Goal: Find specific page/section: Find specific page/section

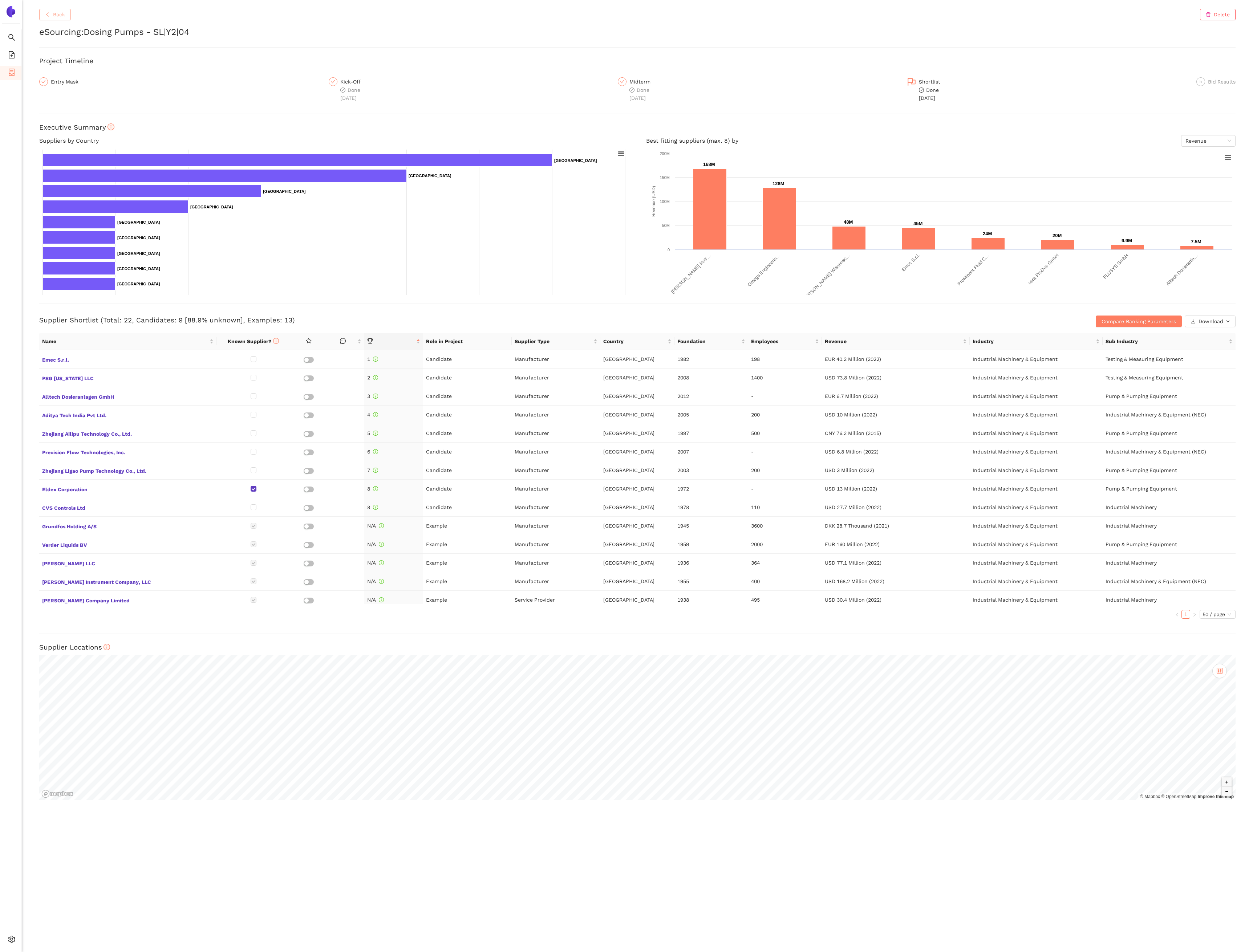
click at [67, 14] on button "Back" at bounding box center [55, 15] width 32 height 12
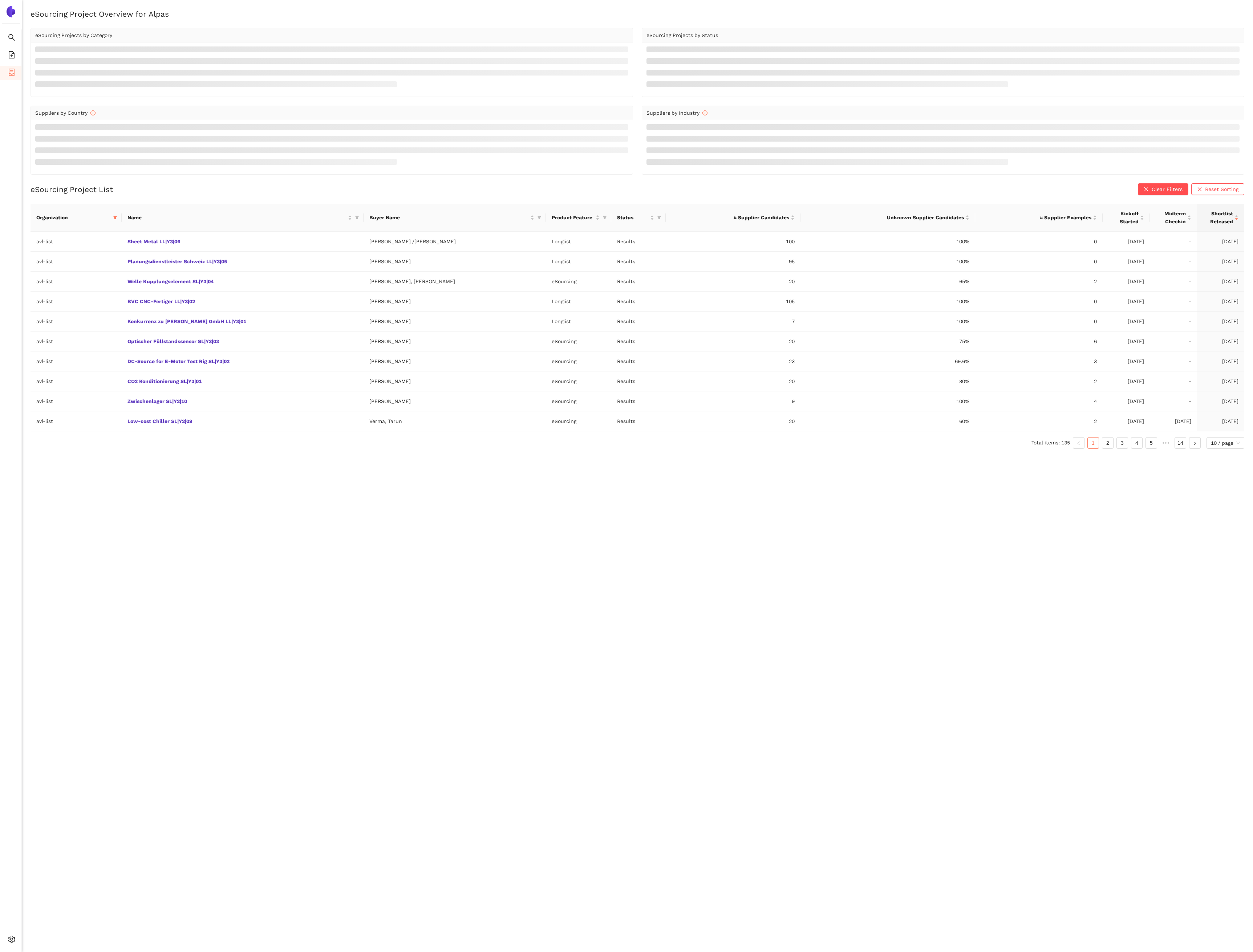
scroll to position [9, 0]
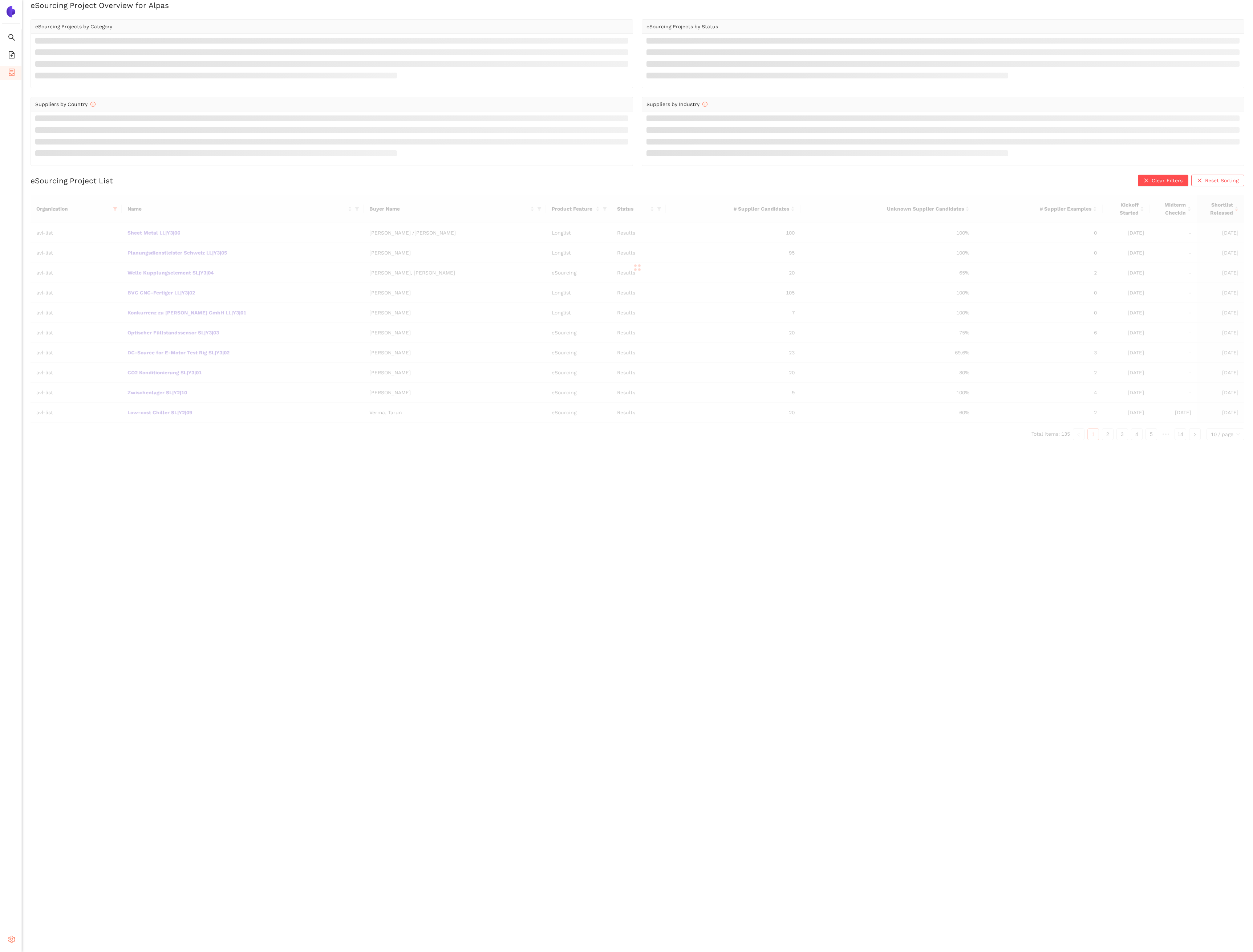
click at [11, 932] on li "Settings" at bounding box center [11, 940] width 22 height 18
click at [14, 944] on span "setting" at bounding box center [11, 940] width 7 height 15
click at [52, 891] on li "Internal Area" at bounding box center [52, 887] width 60 height 15
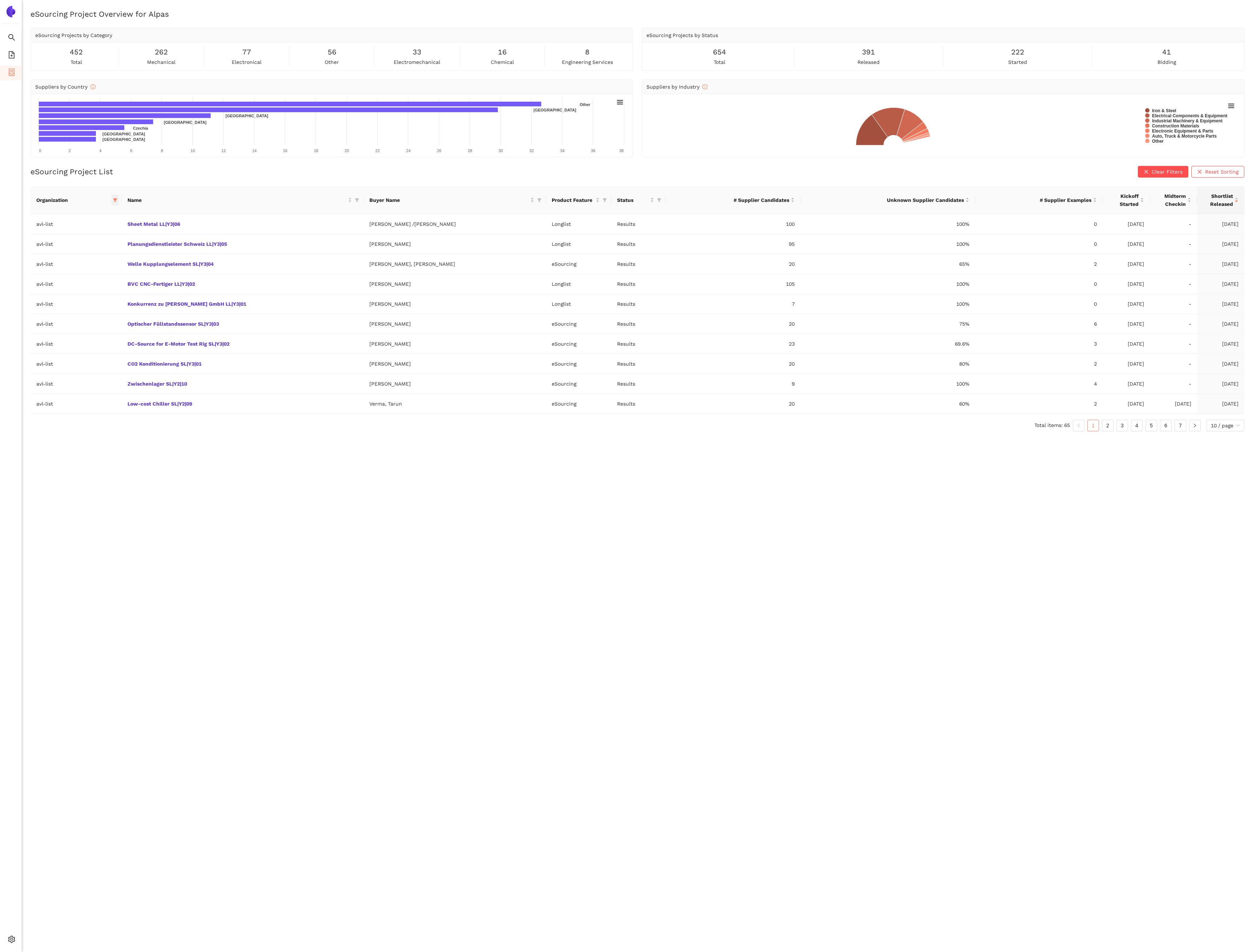
click at [117, 202] on icon "filter" at bounding box center [115, 200] width 4 height 4
click at [73, 331] on div "Reset OK" at bounding box center [92, 329] width 85 height 14
click at [66, 332] on span "Reset" at bounding box center [63, 330] width 14 height 8
checkbox input "false"
click at [78, 222] on span at bounding box center [92, 217] width 79 height 12
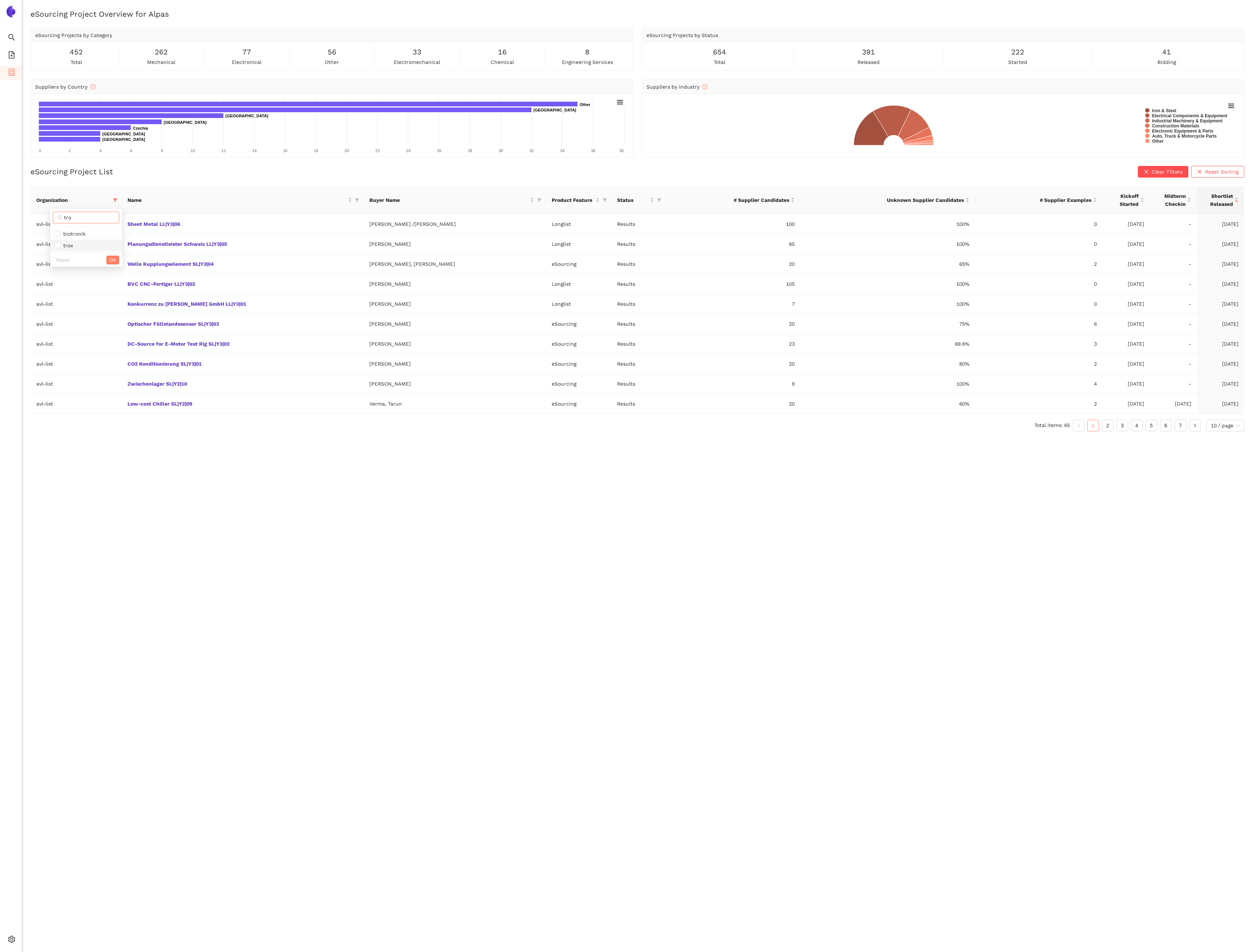
type input "tro"
click at [78, 251] on li "trox" at bounding box center [86, 246] width 72 height 12
checkbox input "true"
click at [112, 262] on span "OK" at bounding box center [113, 260] width 7 height 8
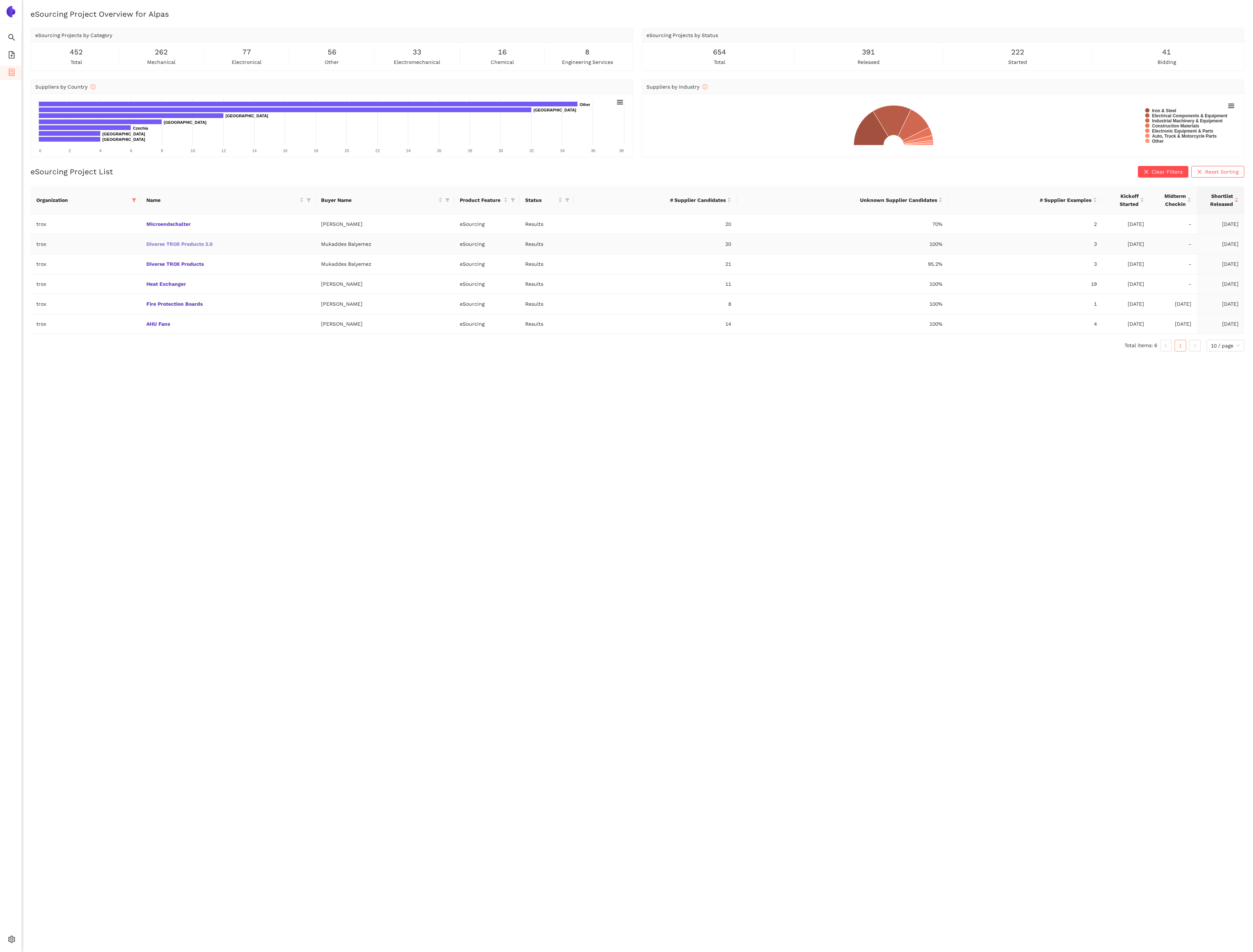
click at [0, 0] on link "Diverse TROX Products 2.0" at bounding box center [0, 0] width 0 height 0
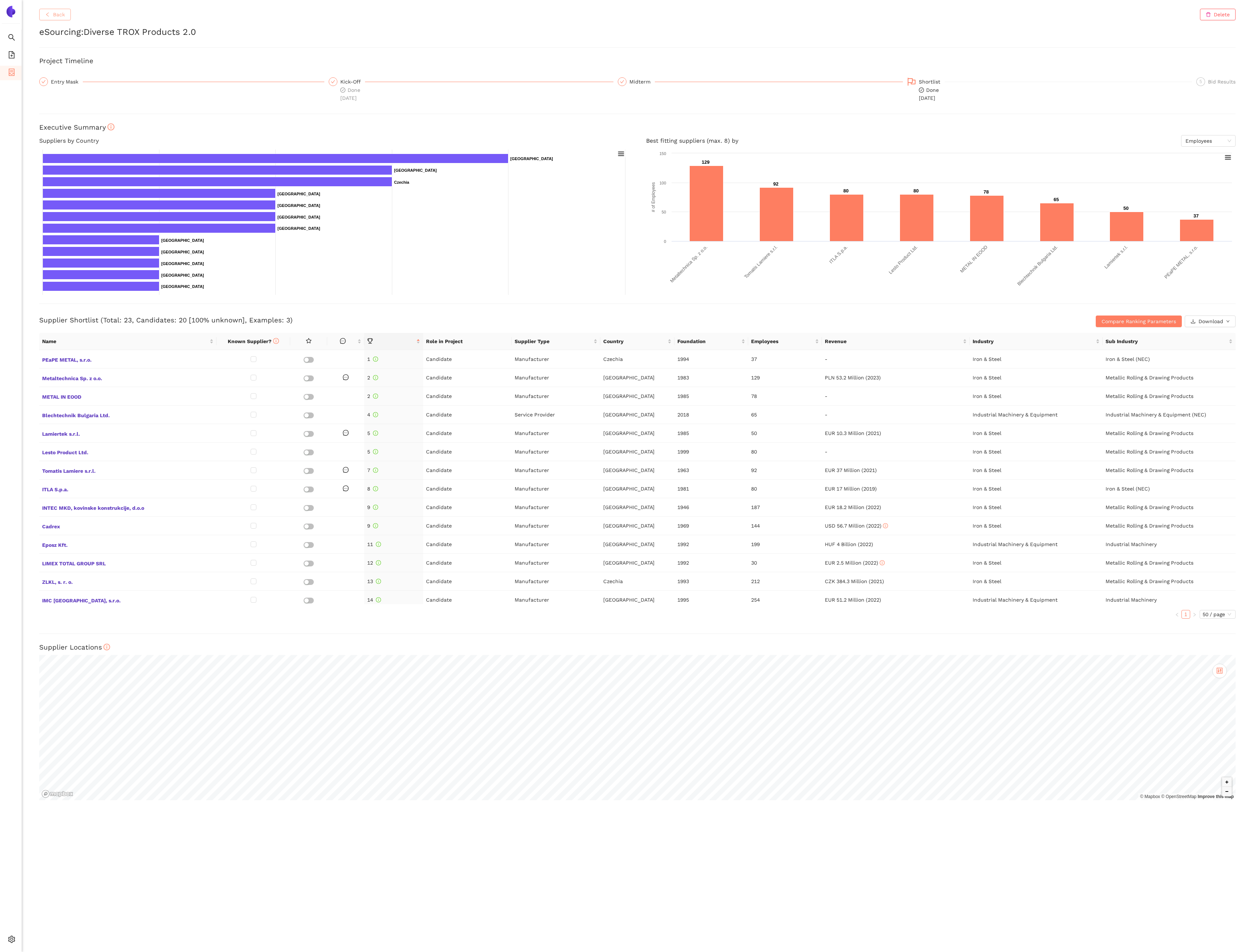
click at [62, 15] on span "Back" at bounding box center [59, 15] width 12 height 8
